Goal: Transaction & Acquisition: Purchase product/service

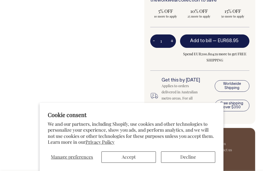
scroll to position [250, 0]
click at [178, 162] on button "Decline" at bounding box center [188, 156] width 54 height 11
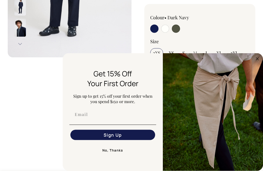
scroll to position [5, 0]
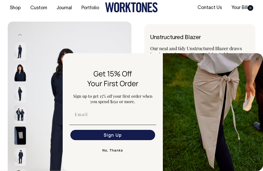
click at [255, 58] on circle "Close dialog" at bounding box center [257, 59] width 6 height 6
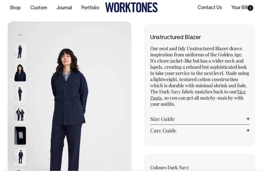
click at [17, 72] on img at bounding box center [20, 72] width 12 height 18
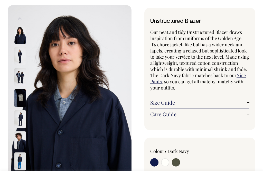
scroll to position [22, 0]
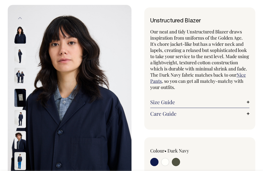
click at [18, 75] on img at bounding box center [20, 76] width 12 height 18
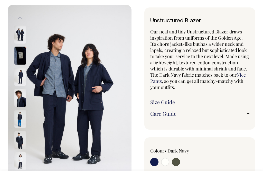
click at [20, 94] on img at bounding box center [20, 97] width 12 height 18
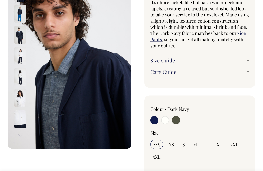
click at [179, 124] on input "radio" at bounding box center [176, 120] width 8 height 8
radio input "true"
select select "Olive"
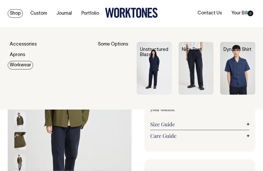
click at [185, 74] on img at bounding box center [195, 68] width 35 height 53
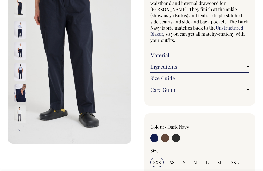
scroll to position [73, 0]
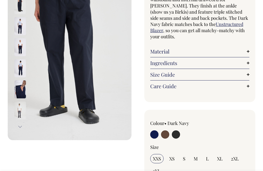
click at [165, 136] on input "radio" at bounding box center [165, 134] width 8 height 8
radio input "true"
radio input "false"
select select "Chocolate"
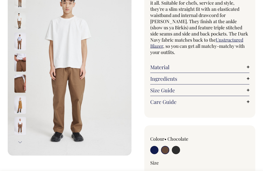
click at [20, 85] on img at bounding box center [20, 84] width 12 height 18
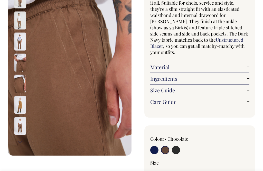
scroll to position [57, 0]
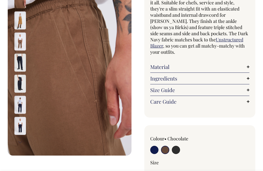
click at [176, 151] on input "radio" at bounding box center [176, 149] width 8 height 8
radio input "true"
select select "Charcoal"
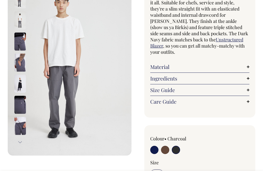
click at [151, 148] on input "radio" at bounding box center [154, 149] width 8 height 8
radio input "true"
select select "Dark Navy"
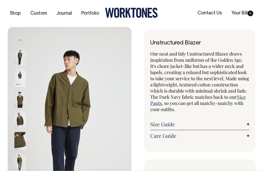
select select "Olive"
